Goal: Information Seeking & Learning: Find specific fact

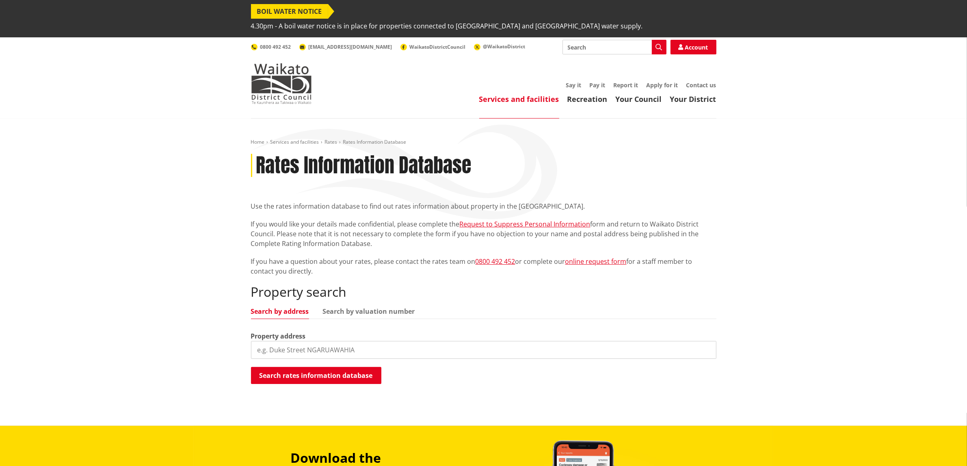
click at [302, 341] on input "search" at bounding box center [483, 350] width 465 height 18
type input "93 main street"
click at [335, 367] on button "Search rates information database" at bounding box center [316, 375] width 130 height 17
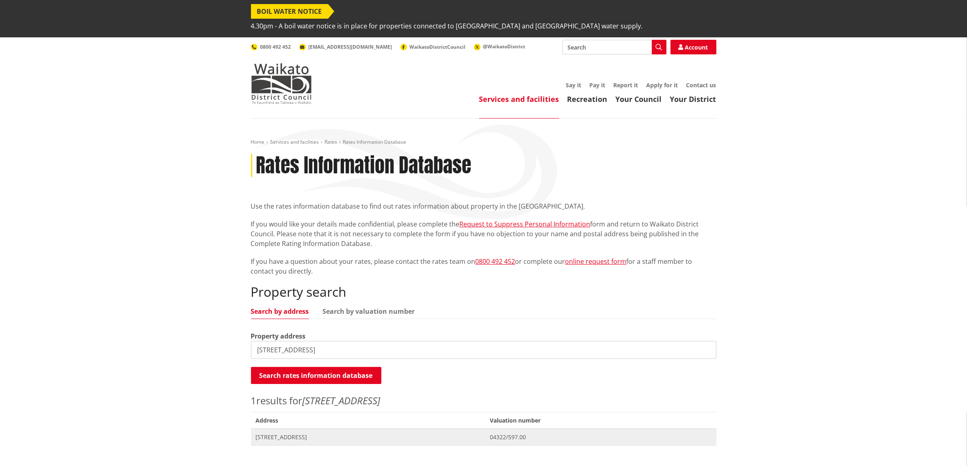
click at [302, 433] on span "[STREET_ADDRESS]" at bounding box center [368, 437] width 225 height 8
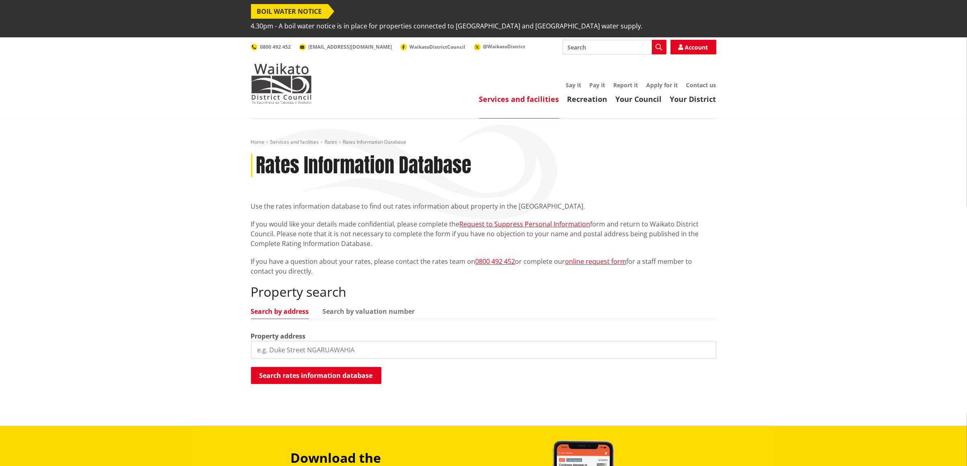
click at [257, 341] on input "search" at bounding box center [483, 350] width 465 height 18
drag, startPoint x: 292, startPoint y: 332, endPoint x: 296, endPoint y: 337, distance: 6.7
click at [296, 341] on input "104" at bounding box center [483, 350] width 465 height 18
type input "104 kimihia"
click at [337, 367] on button "Search rates information database" at bounding box center [316, 375] width 130 height 17
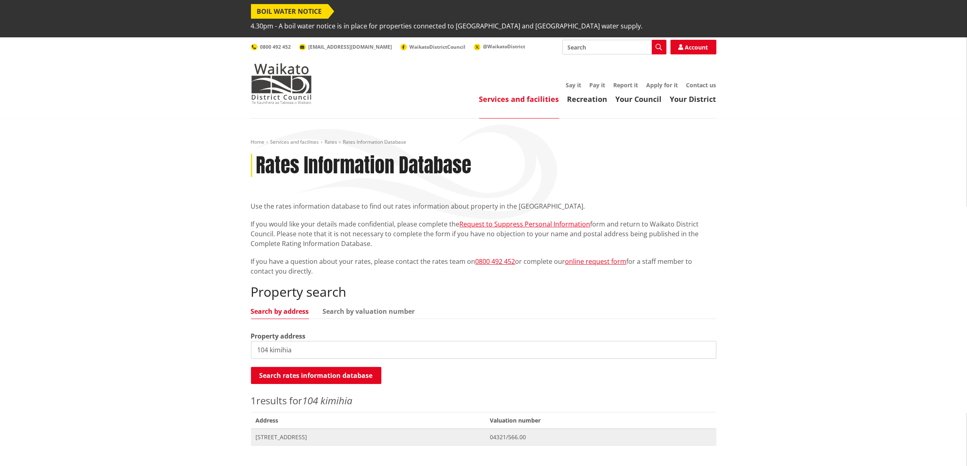
click at [313, 433] on span "[STREET_ADDRESS]" at bounding box center [368, 437] width 225 height 8
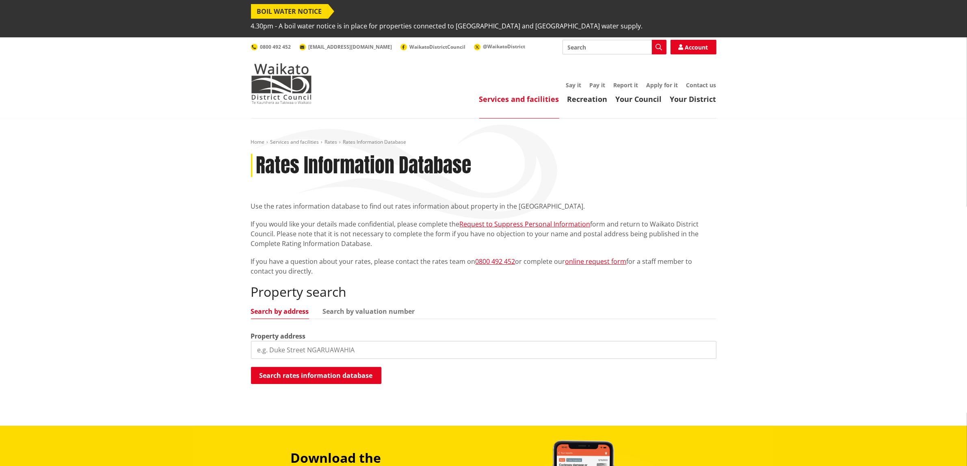
click at [258, 341] on input "search" at bounding box center [483, 350] width 465 height 18
type input "102 kimihia"
click at [291, 367] on button "Search rates information database" at bounding box center [316, 375] width 130 height 17
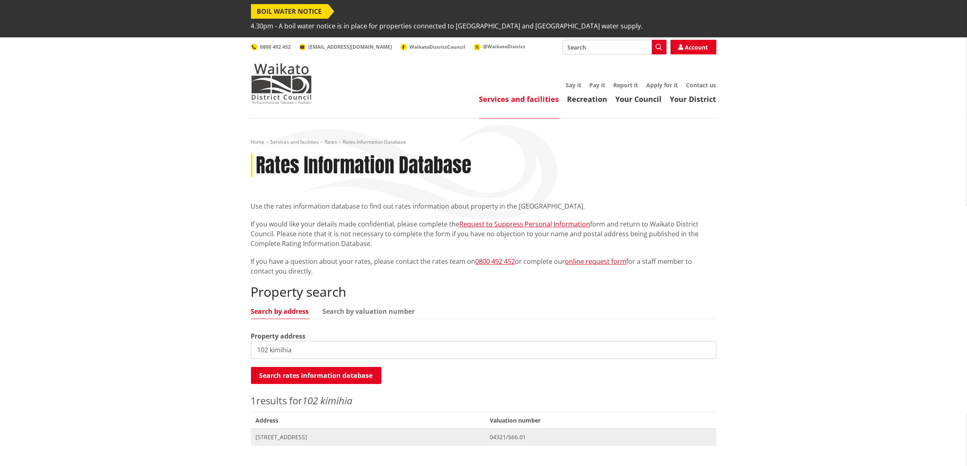
drag, startPoint x: 305, startPoint y: 419, endPoint x: 309, endPoint y: 421, distance: 4.2
click at [305, 433] on span "[STREET_ADDRESS]" at bounding box center [368, 437] width 225 height 8
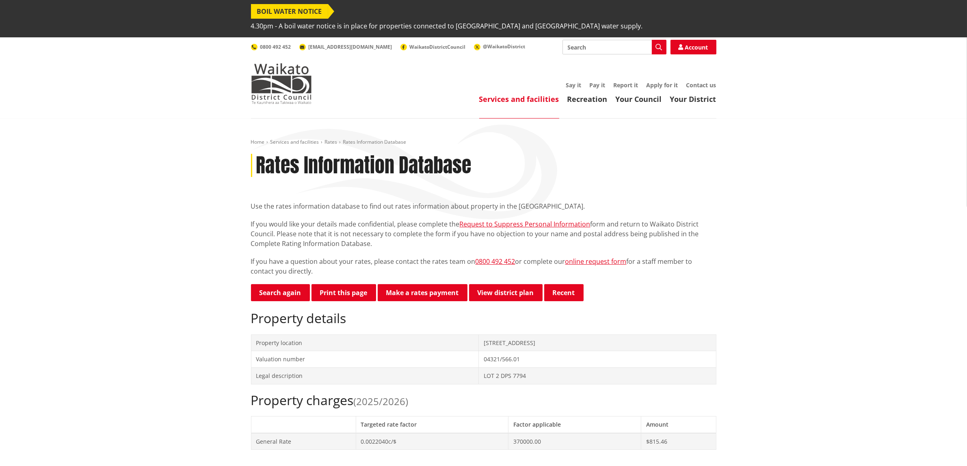
scroll to position [254, 0]
